Goal: Check status: Check status

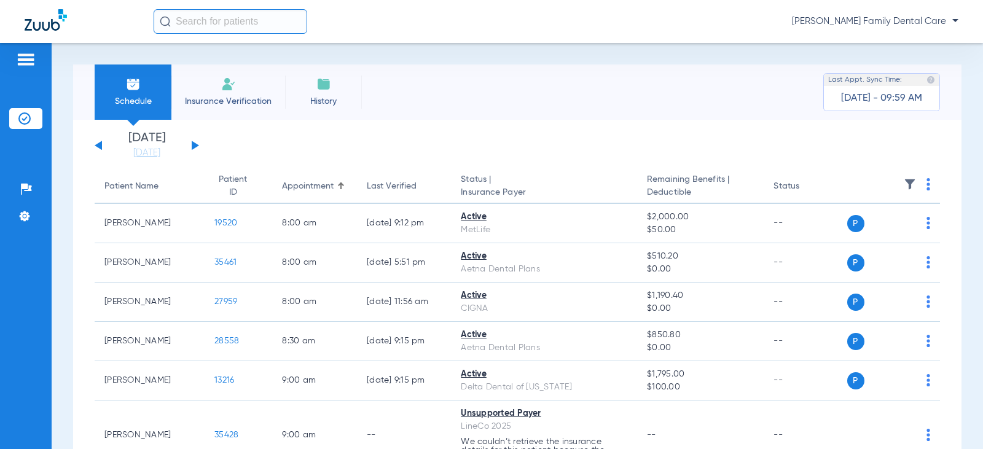
click at [195, 143] on div "[DATE] [DATE] [DATE] [DATE] [DATE] [DATE] [DATE] [DATE] [DATE] [DATE] [DATE] [D…" at bounding box center [147, 145] width 104 height 27
click at [196, 146] on button at bounding box center [195, 145] width 7 height 9
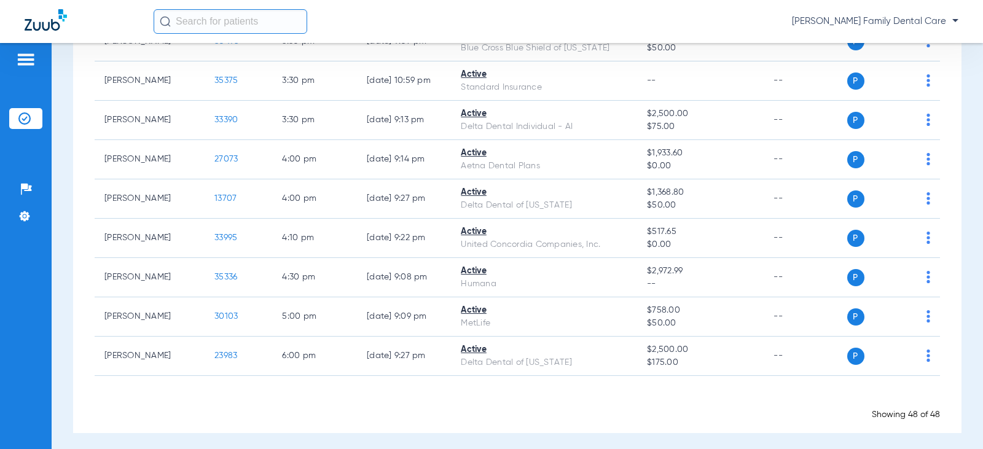
scroll to position [1901, 0]
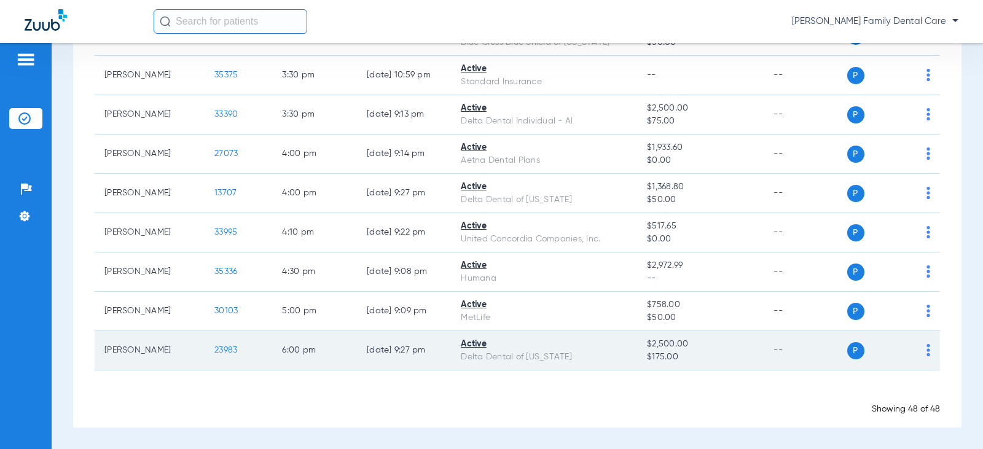
click at [214, 352] on span "23983" at bounding box center [225, 350] width 23 height 9
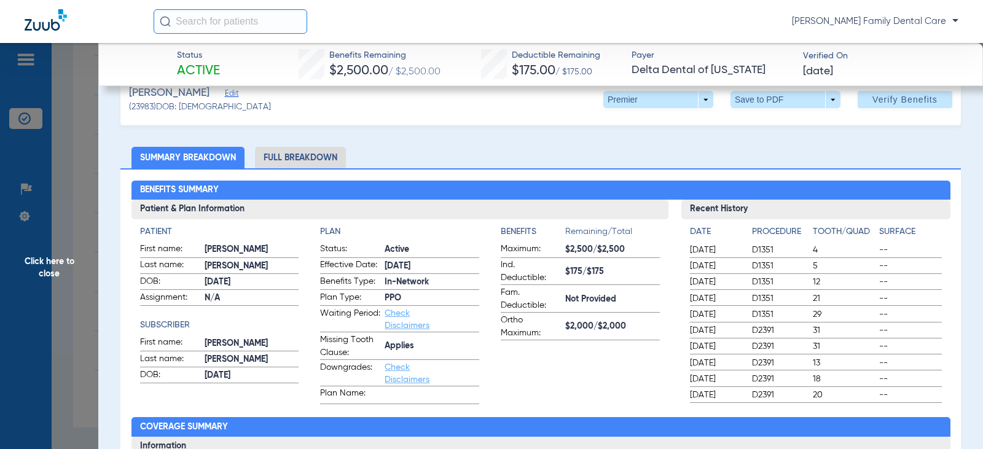
scroll to position [0, 0]
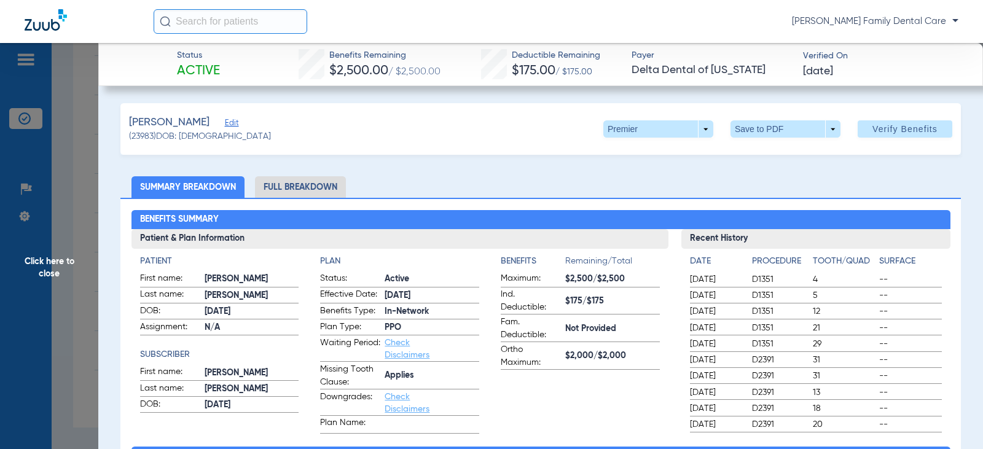
click at [45, 262] on span "Click here to close" at bounding box center [49, 267] width 98 height 449
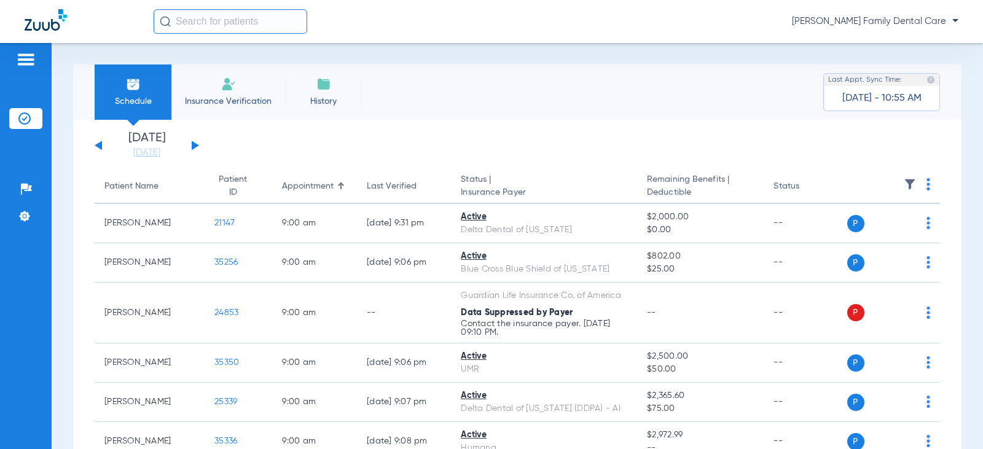
click at [193, 147] on button at bounding box center [195, 145] width 7 height 9
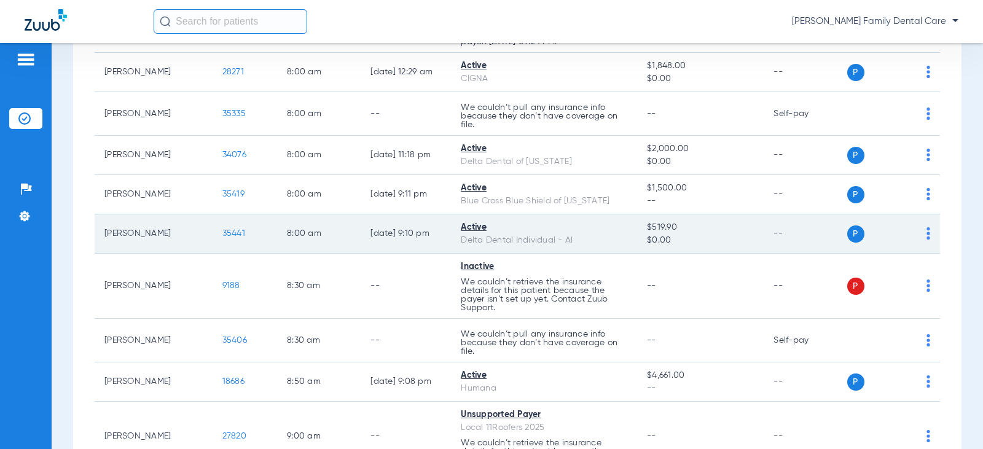
scroll to position [184, 0]
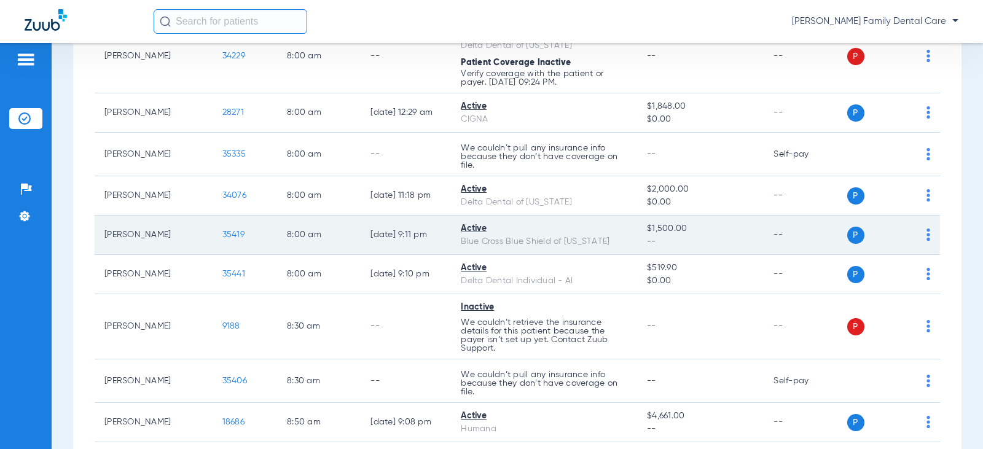
click at [222, 236] on span "35419" at bounding box center [233, 234] width 22 height 9
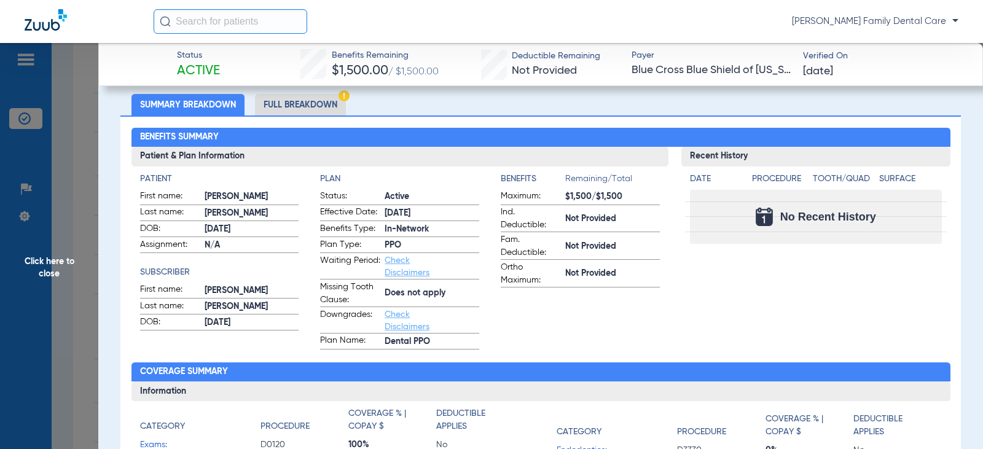
scroll to position [0, 0]
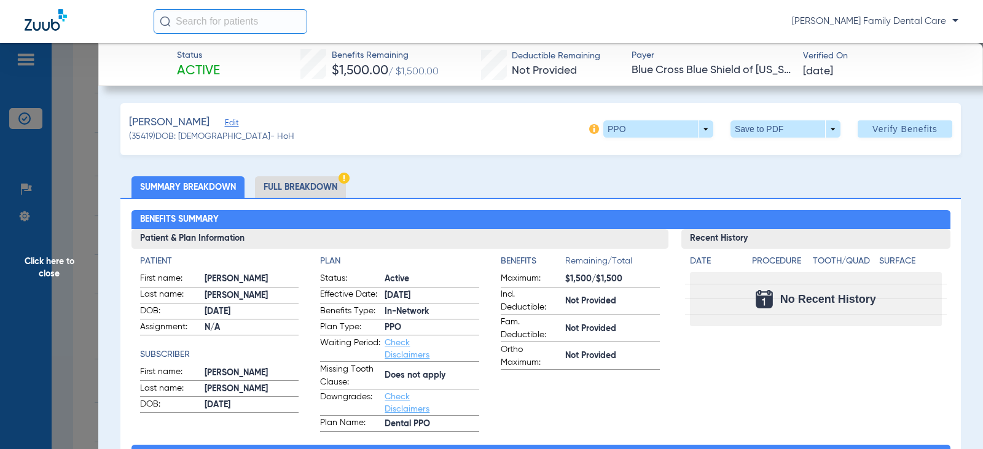
click at [44, 259] on span "Click here to close" at bounding box center [49, 267] width 98 height 449
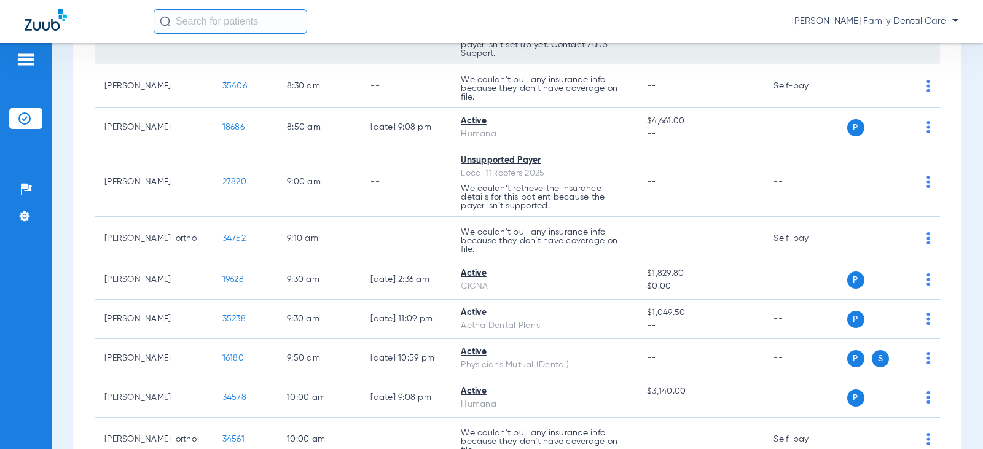
scroll to position [491, 0]
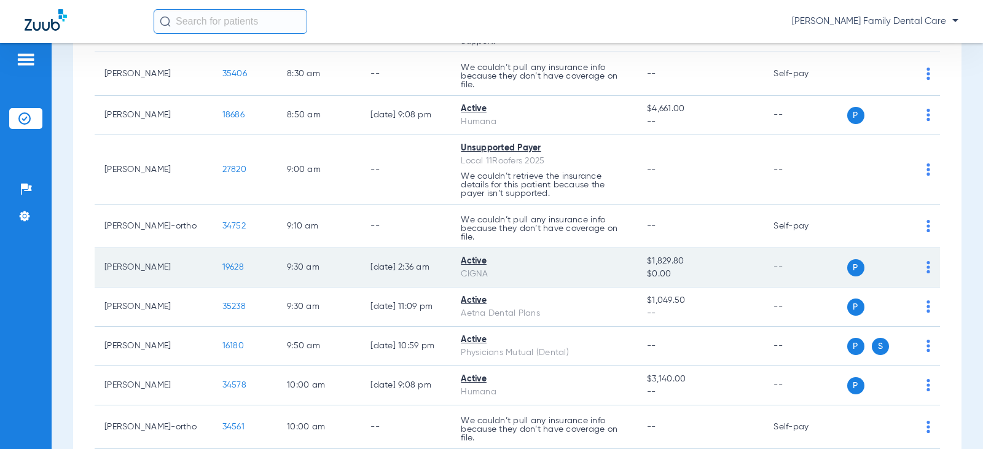
click at [222, 267] on span "19628" at bounding box center [232, 267] width 21 height 9
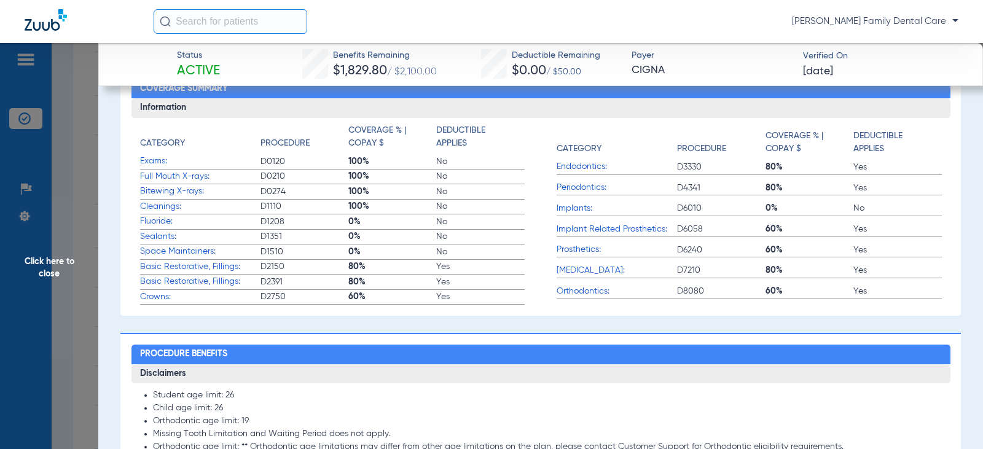
scroll to position [369, 0]
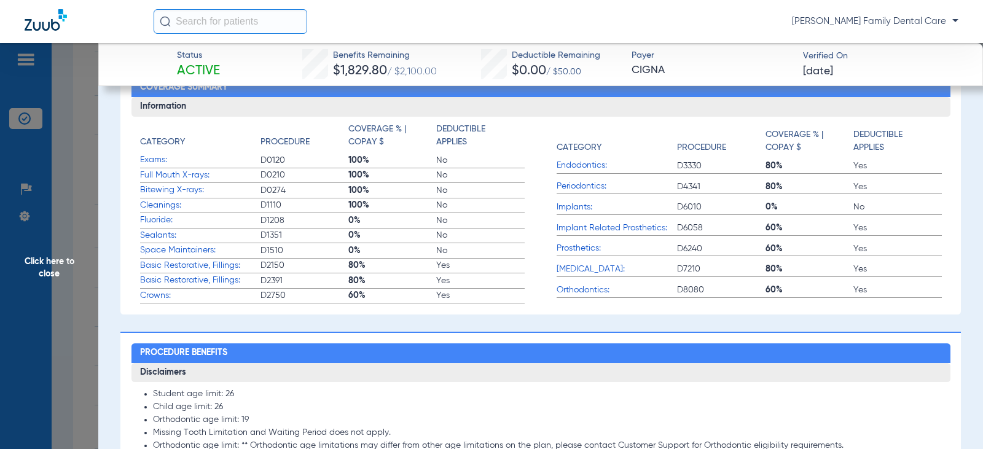
click at [39, 273] on span "Click here to close" at bounding box center [49, 267] width 98 height 449
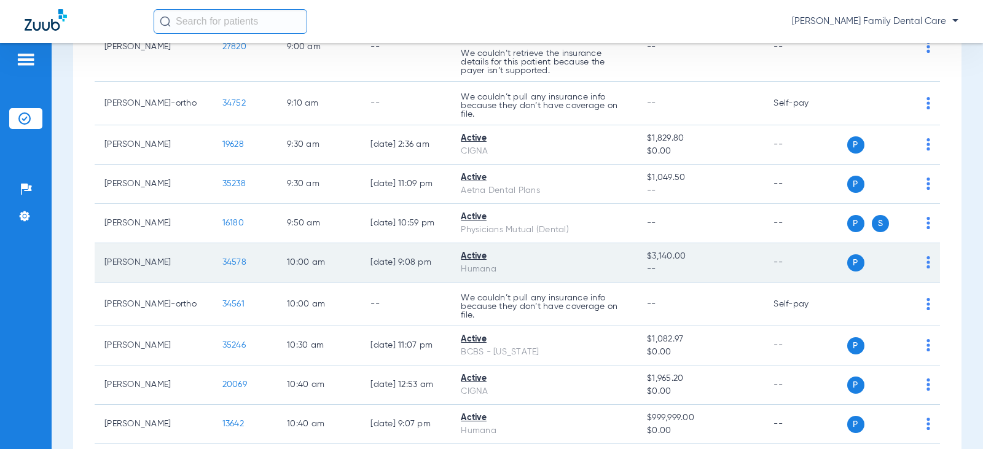
scroll to position [676, 0]
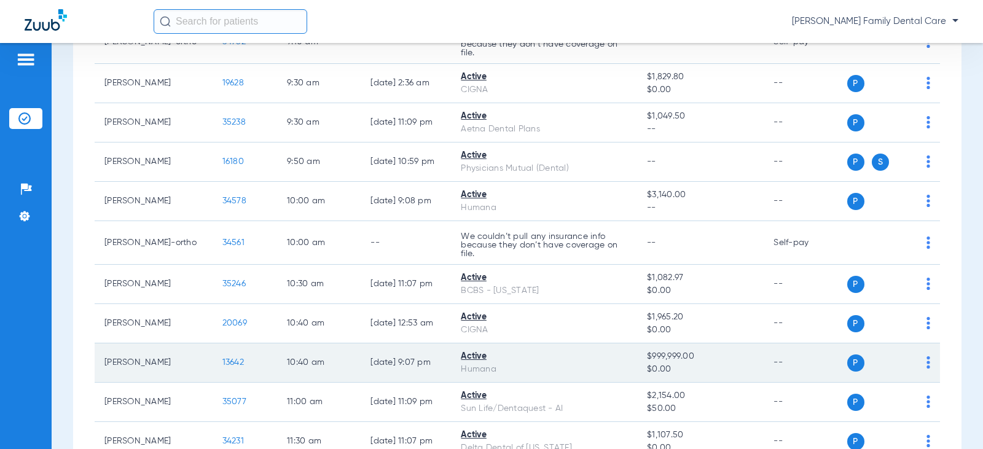
click at [222, 360] on span "13642" at bounding box center [232, 362] width 21 height 9
